Goal: Ask a question

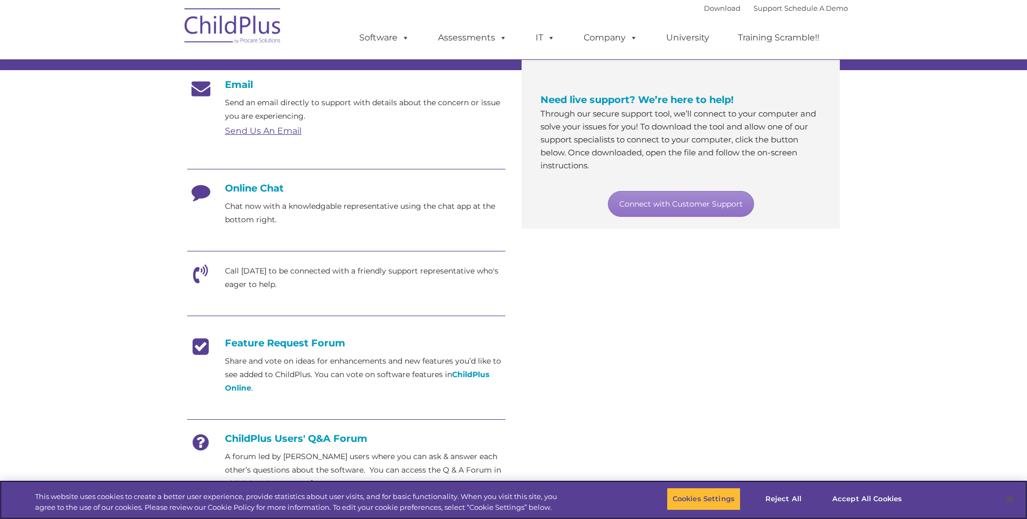
scroll to position [178, 0]
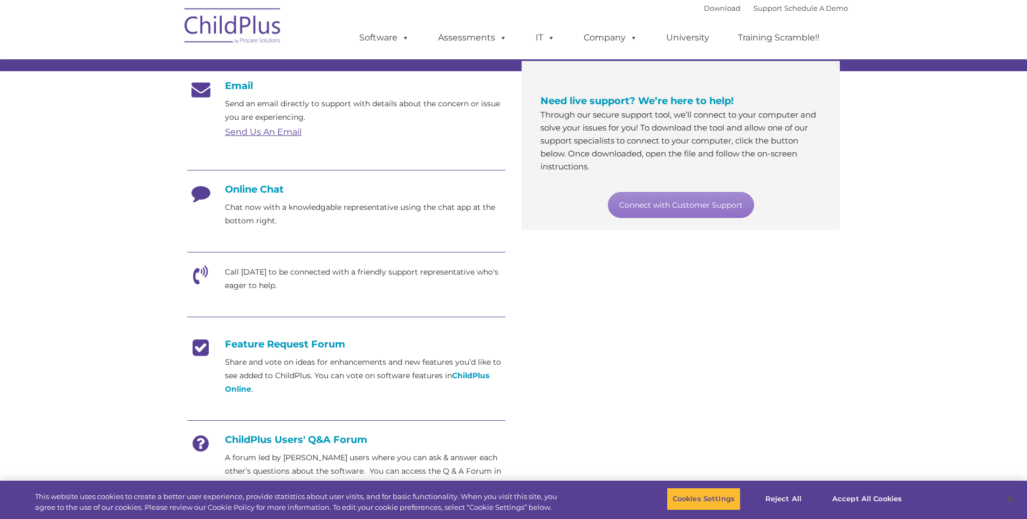
click at [196, 270] on icon at bounding box center [200, 278] width 27 height 27
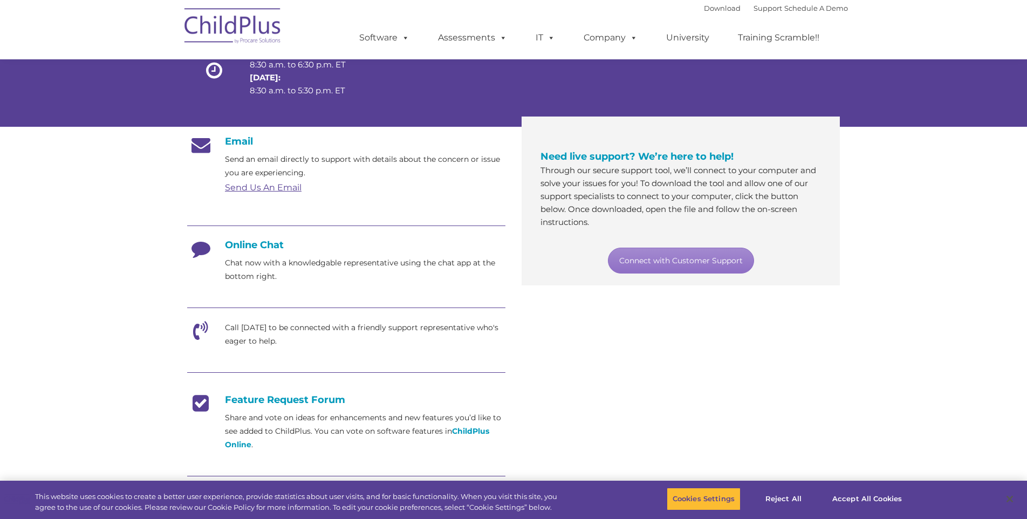
scroll to position [125, 0]
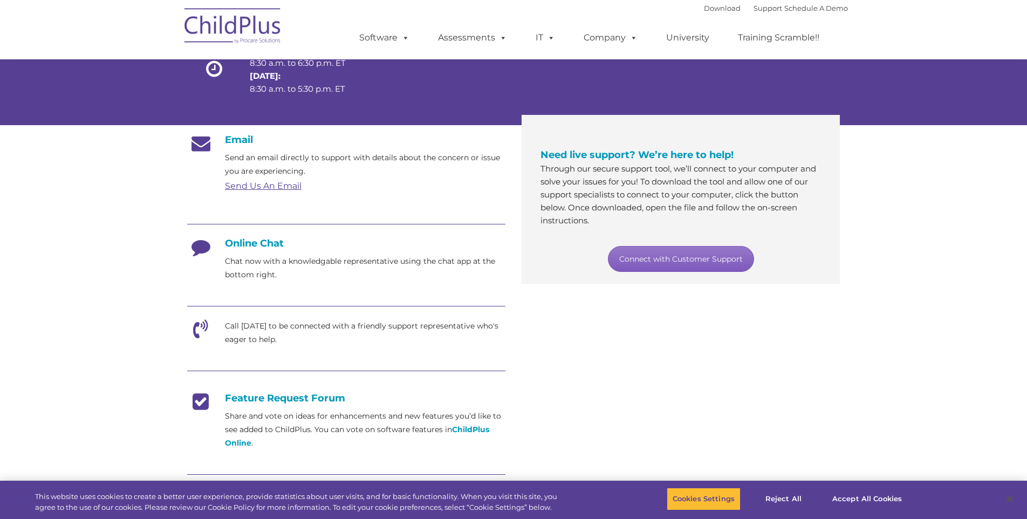
click at [683, 257] on link "Connect with Customer Support" at bounding box center [681, 259] width 146 height 26
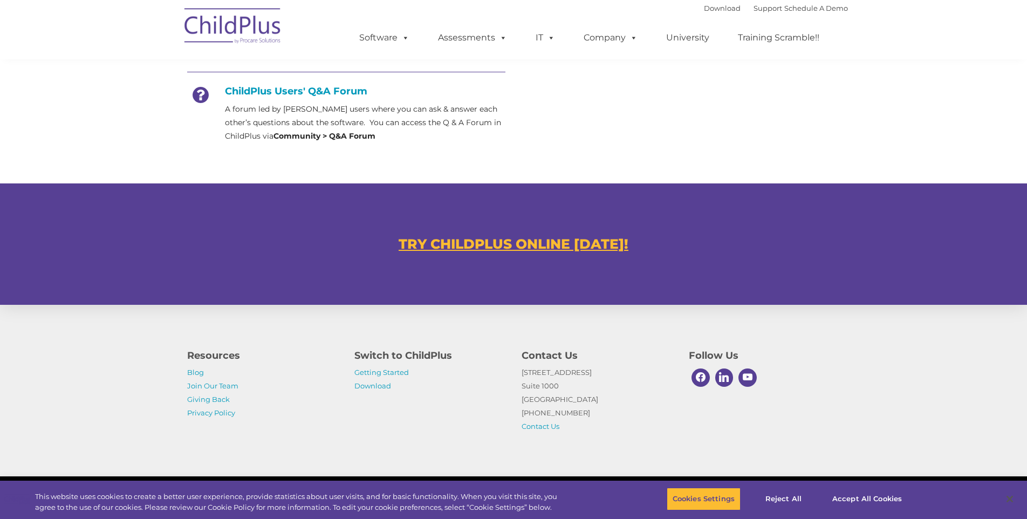
scroll to position [543, 0]
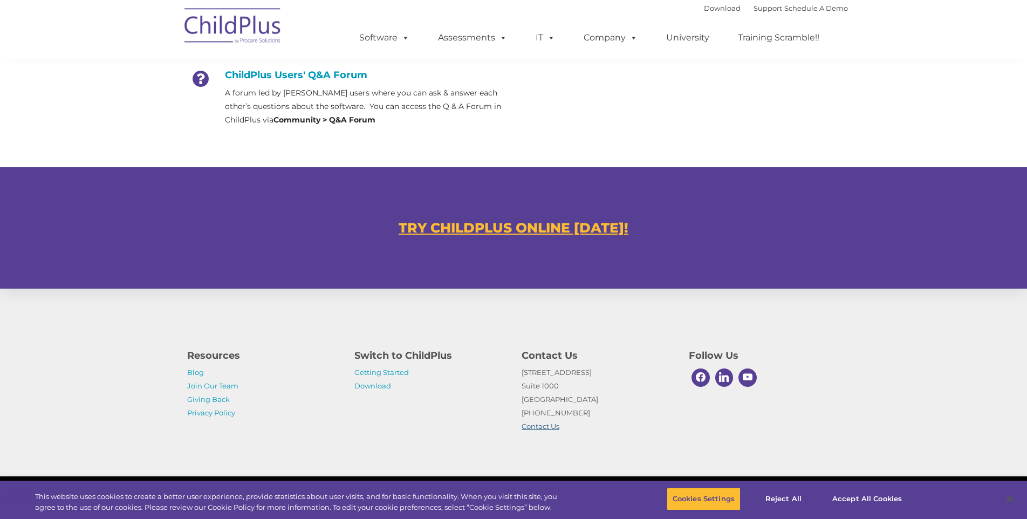
click at [537, 427] on link "Contact Us" at bounding box center [540, 426] width 38 height 9
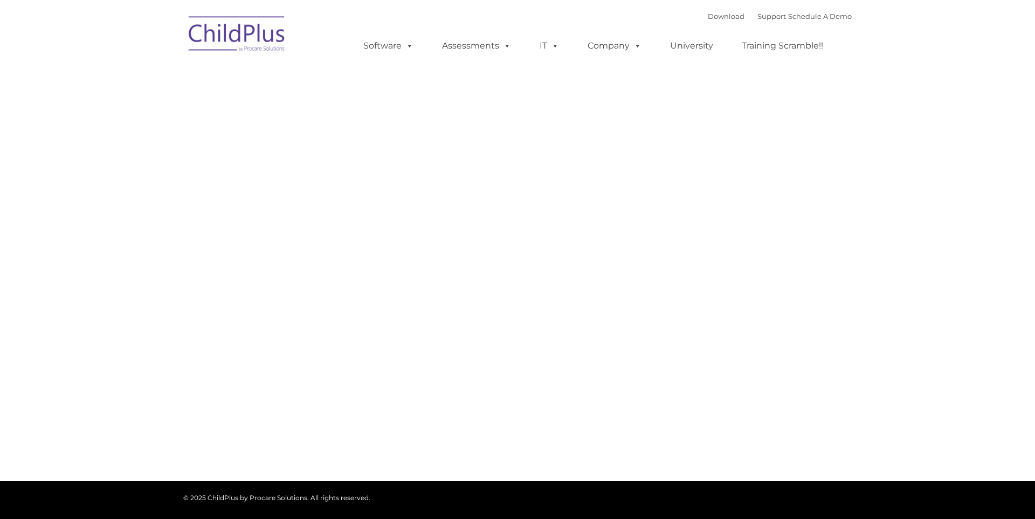
type input ""
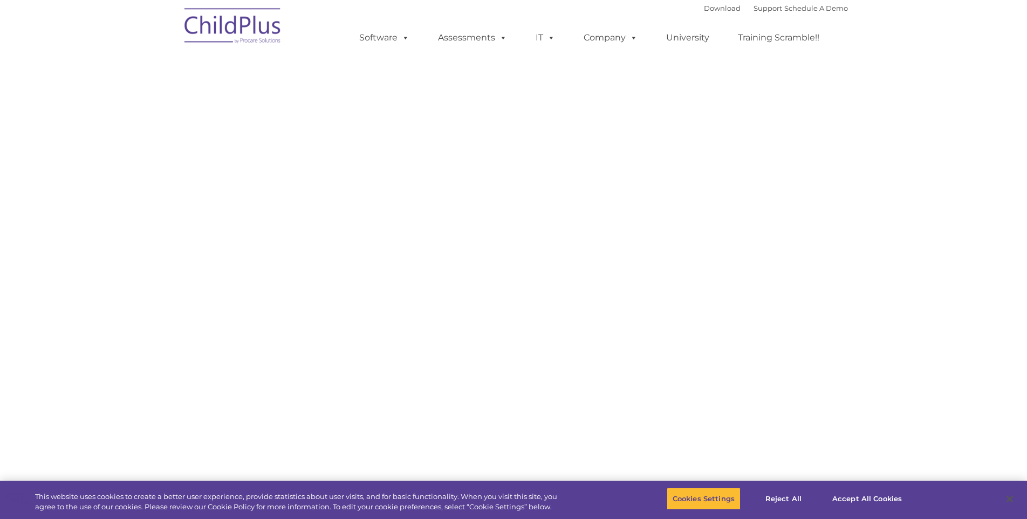
select select "MEDIUM"
